Goal: Book appointment/travel/reservation

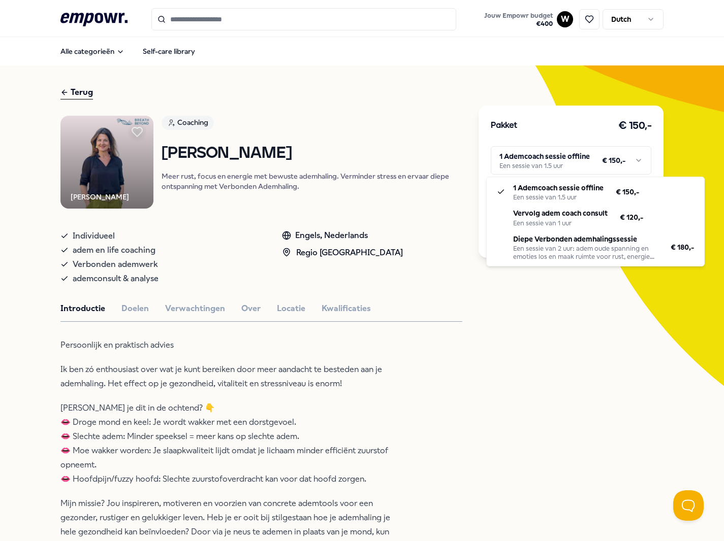
click at [632, 162] on html ".empowr-logo_svg__cls-1{fill:#03032f} Jouw Empowr budget € 400 W Dutch Alle cat…" at bounding box center [362, 270] width 724 height 541
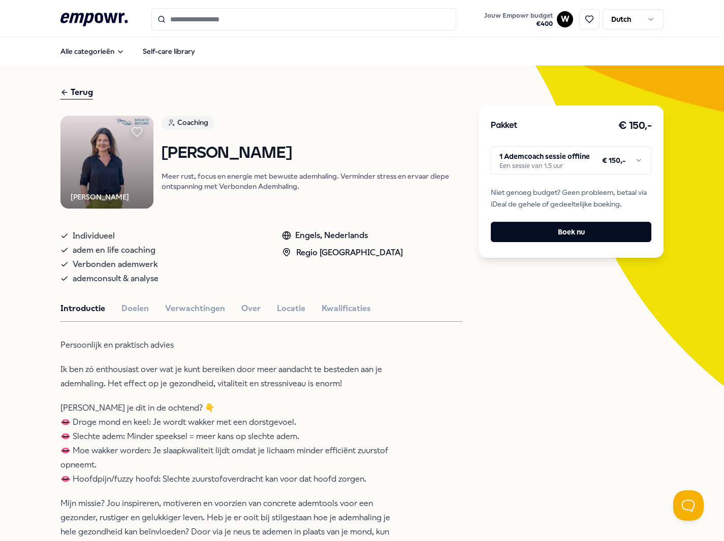
click at [524, 347] on html ".empowr-logo_svg__cls-1{fill:#03032f} Jouw Empowr budget € 400 W Dutch Alle cat…" at bounding box center [362, 270] width 724 height 541
click at [140, 315] on button "Doelen" at bounding box center [134, 308] width 27 height 13
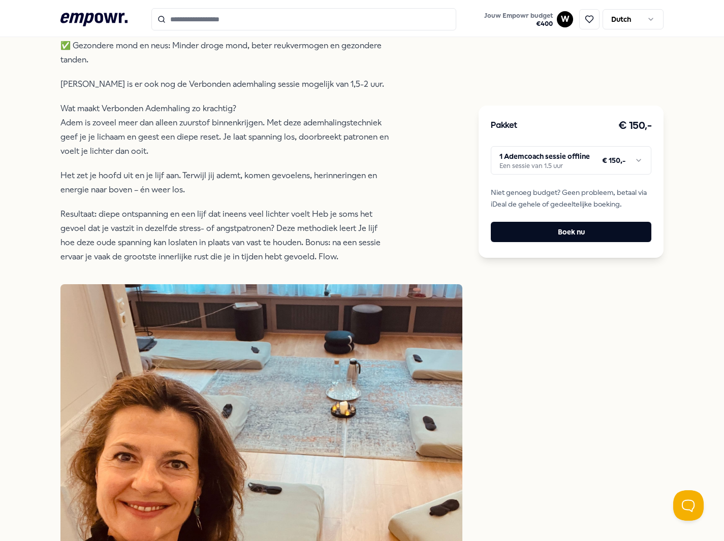
scroll to position [445, 0]
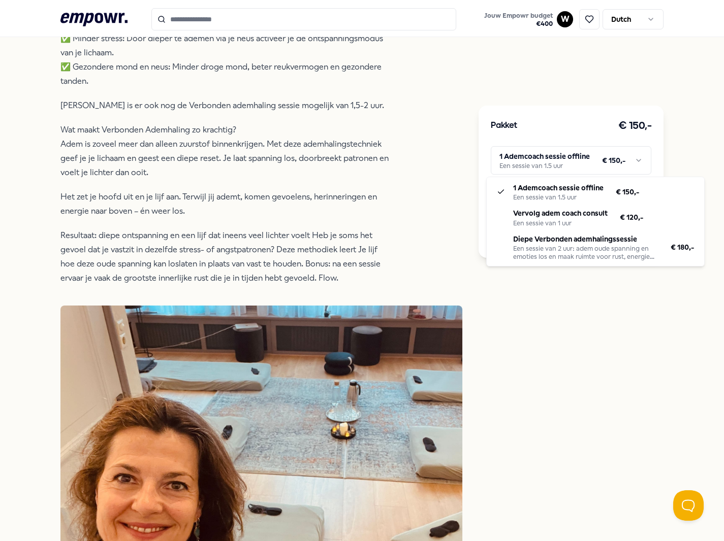
click at [631, 159] on html ".empowr-logo_svg__cls-1{fill:#03032f} Jouw Empowr budget € 400 W Dutch Alle cat…" at bounding box center [362, 270] width 724 height 541
click at [613, 159] on html ".empowr-logo_svg__cls-1{fill:#03032f} Jouw Empowr budget € 400 W Dutch Alle cat…" at bounding box center [362, 270] width 724 height 541
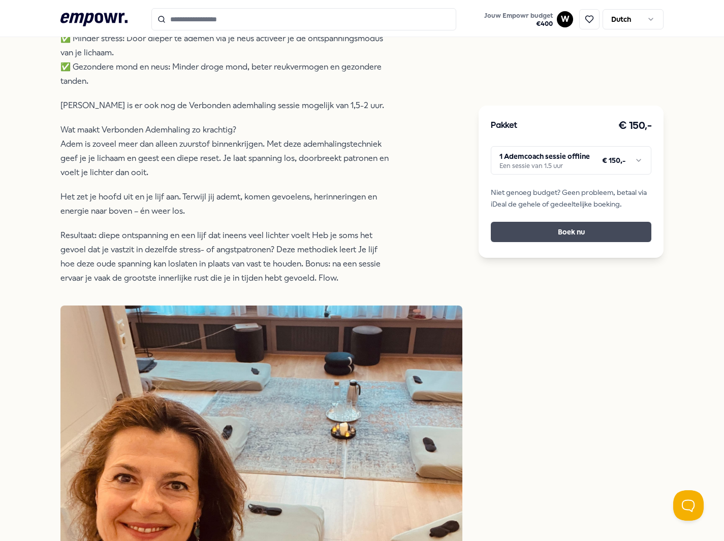
click at [558, 238] on button "Boek nu" at bounding box center [571, 232] width 160 height 20
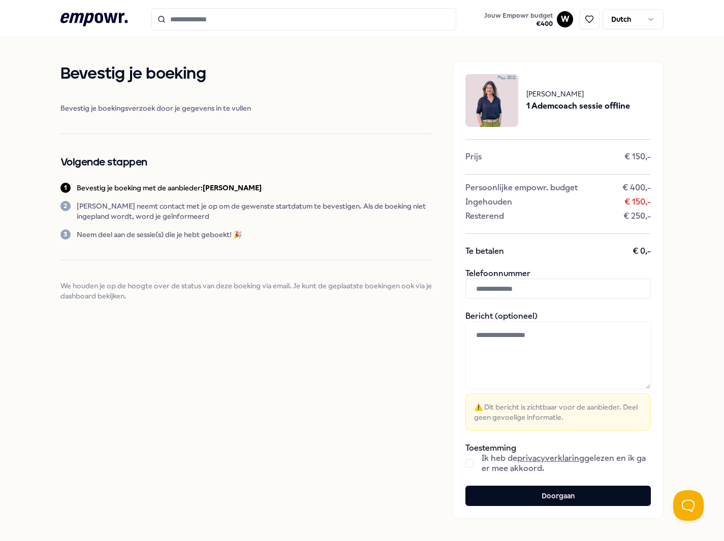
click at [542, 290] on input "text" at bounding box center [557, 289] width 185 height 20
type input "**********"
click at [568, 336] on textarea at bounding box center [557, 355] width 185 height 68
type textarea "**********"
click at [465, 466] on button "button" at bounding box center [469, 464] width 8 height 8
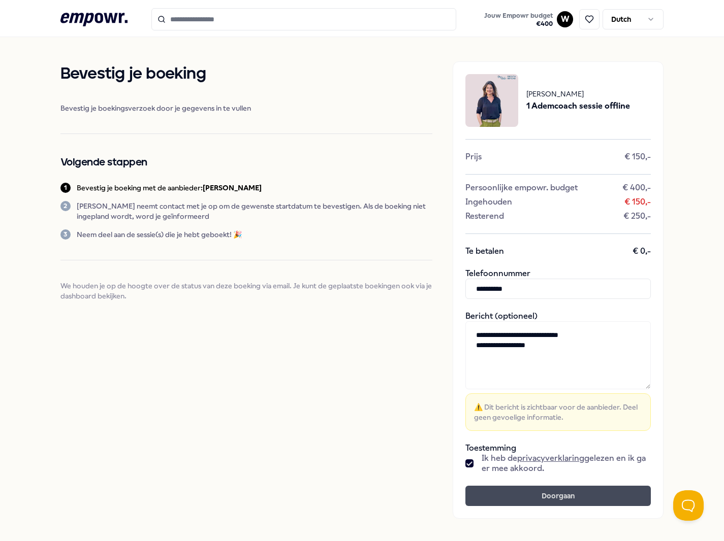
click at [551, 500] on button "Doorgaan" at bounding box center [557, 496] width 185 height 20
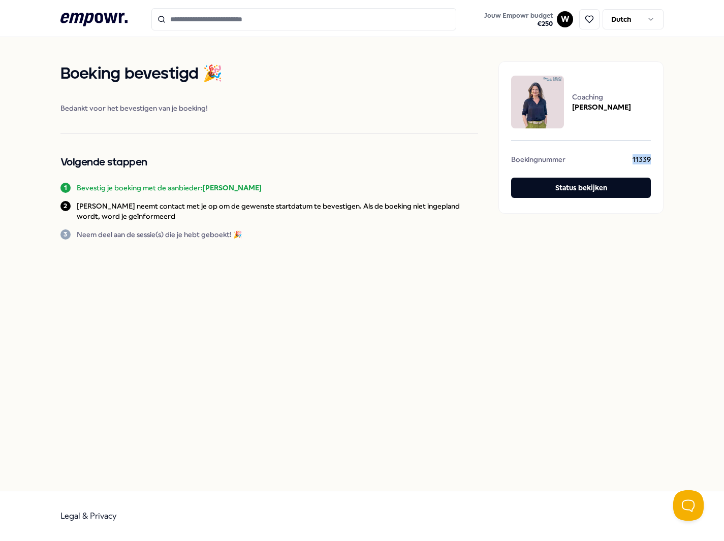
drag, startPoint x: 653, startPoint y: 162, endPoint x: 626, endPoint y: 162, distance: 26.4
click at [626, 162] on div "Coaching [PERSON_NAME] Boekingnummer 11339 Status bekijken" at bounding box center [580, 137] width 165 height 152
copy span "11339"
